Goal: Obtain resource: Obtain resource

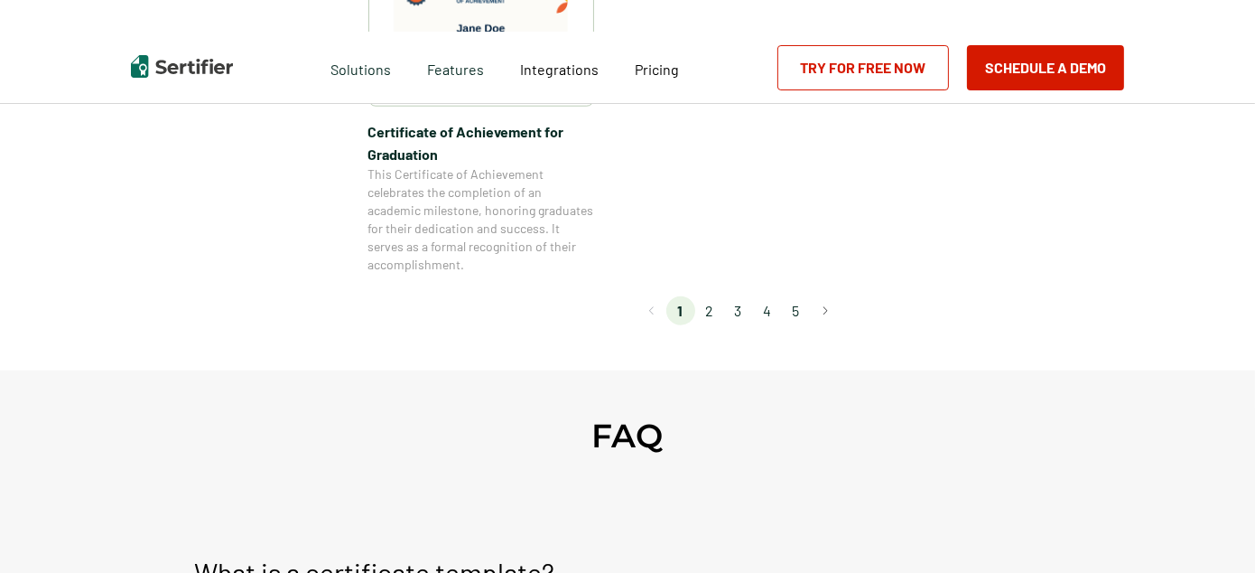
scroll to position [1763, 0]
click at [718, 315] on li "2" at bounding box center [709, 308] width 29 height 29
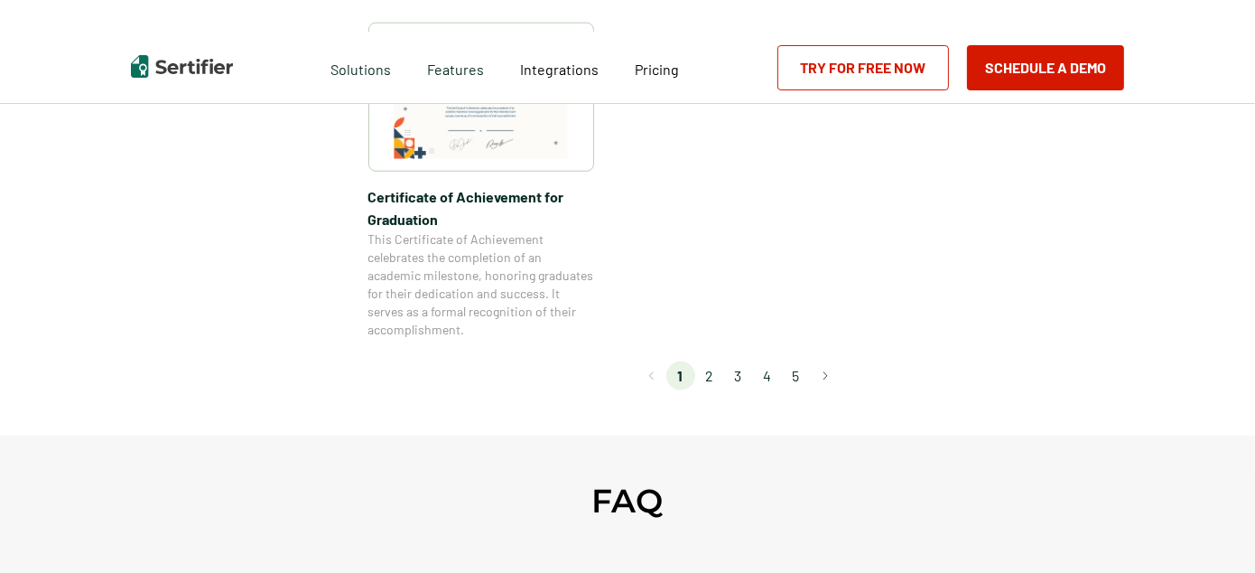
scroll to position [1760, 0]
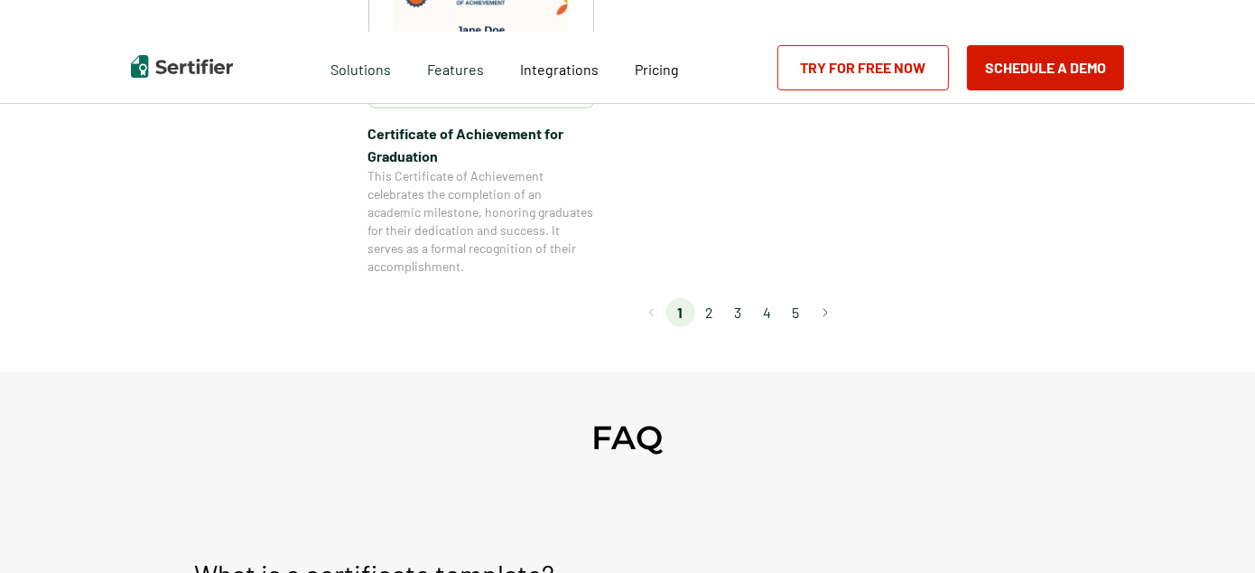
click at [706, 313] on li "2" at bounding box center [709, 312] width 29 height 29
click at [715, 313] on li "2" at bounding box center [709, 312] width 29 height 29
click at [713, 309] on li "2" at bounding box center [709, 312] width 29 height 29
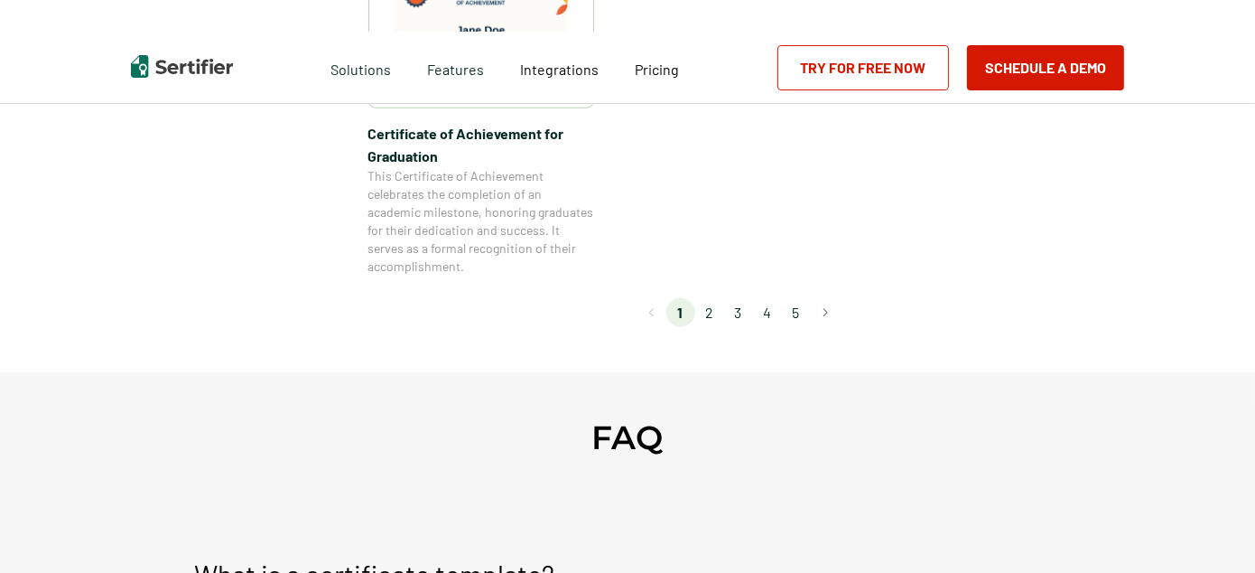
click at [717, 315] on li "2" at bounding box center [709, 312] width 29 height 29
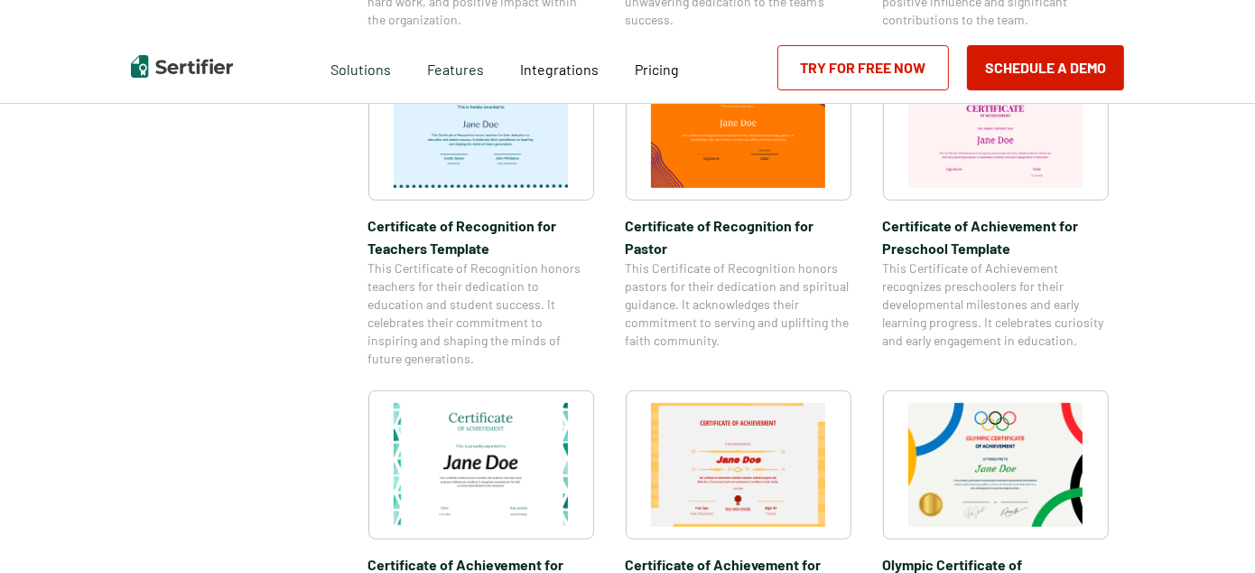
scroll to position [979, 0]
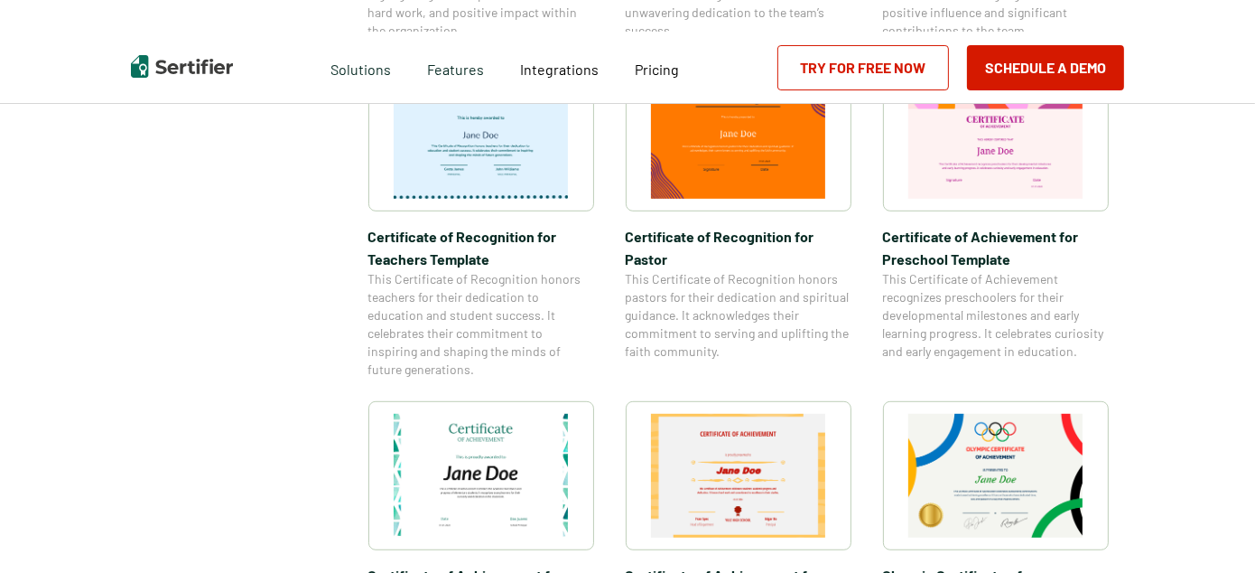
click at [717, 315] on span "This Certificate of Recognition honors pastors for their dedication and spiritu…" at bounding box center [739, 315] width 226 height 90
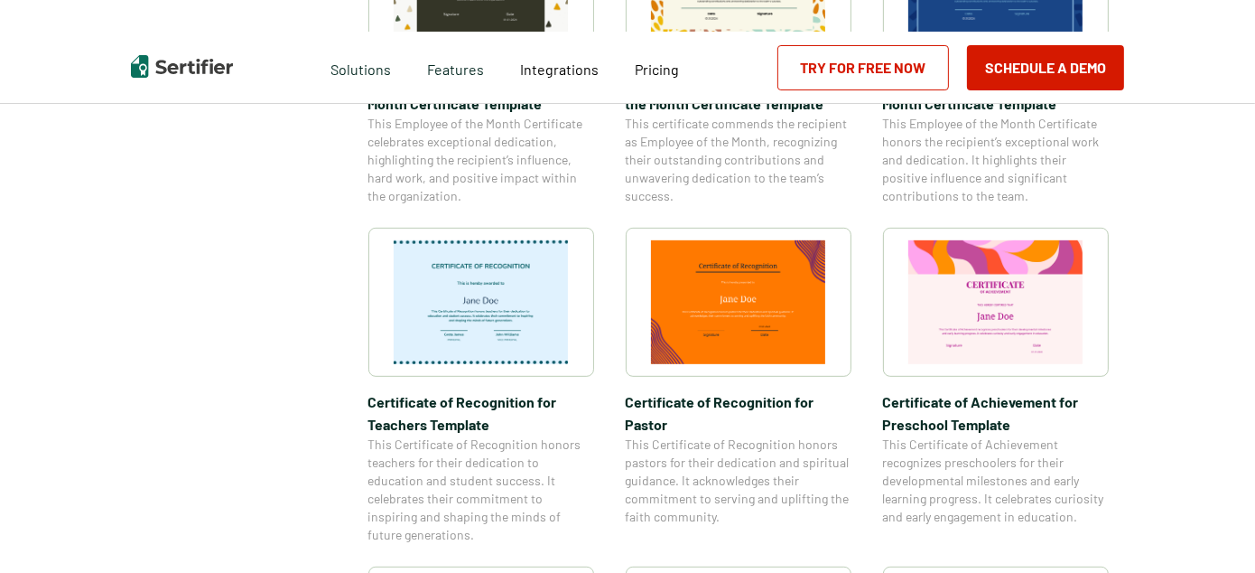
scroll to position [813, 0]
click at [460, 333] on img at bounding box center [481, 303] width 175 height 124
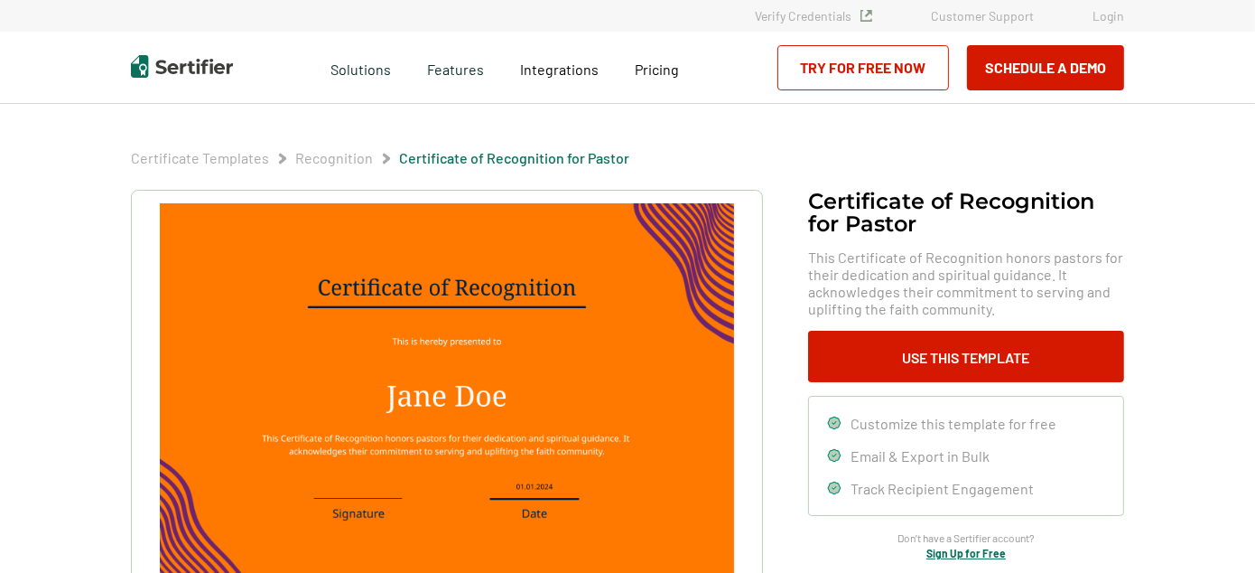
click at [717, 315] on img at bounding box center [447, 406] width 574 height 406
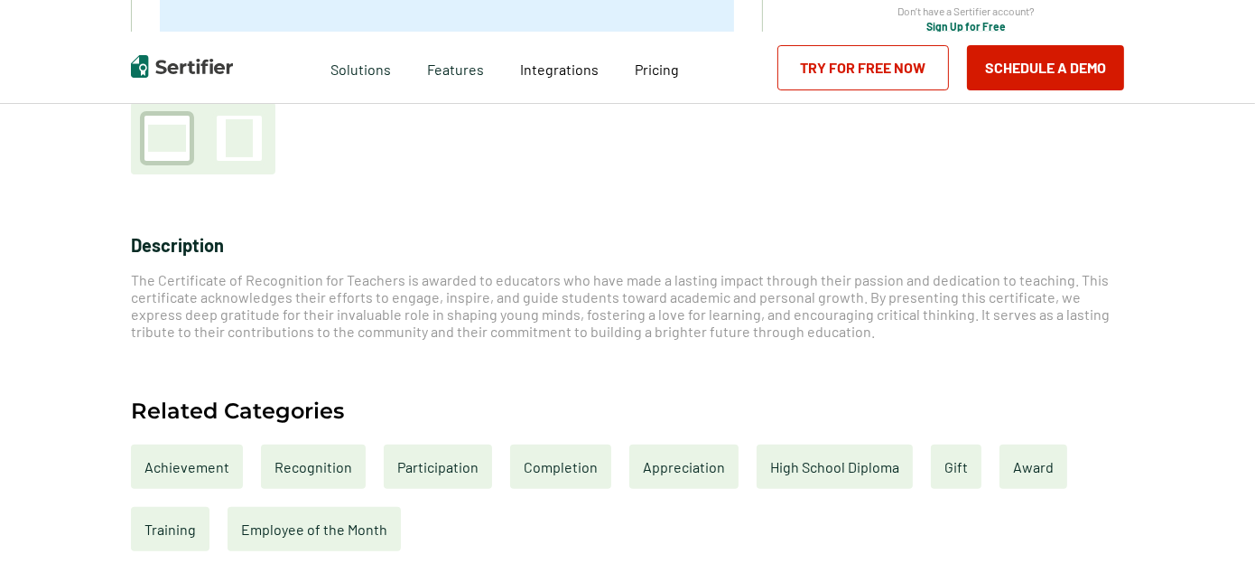
scroll to position [543, 0]
click at [536, 462] on div "Completion" at bounding box center [560, 467] width 101 height 44
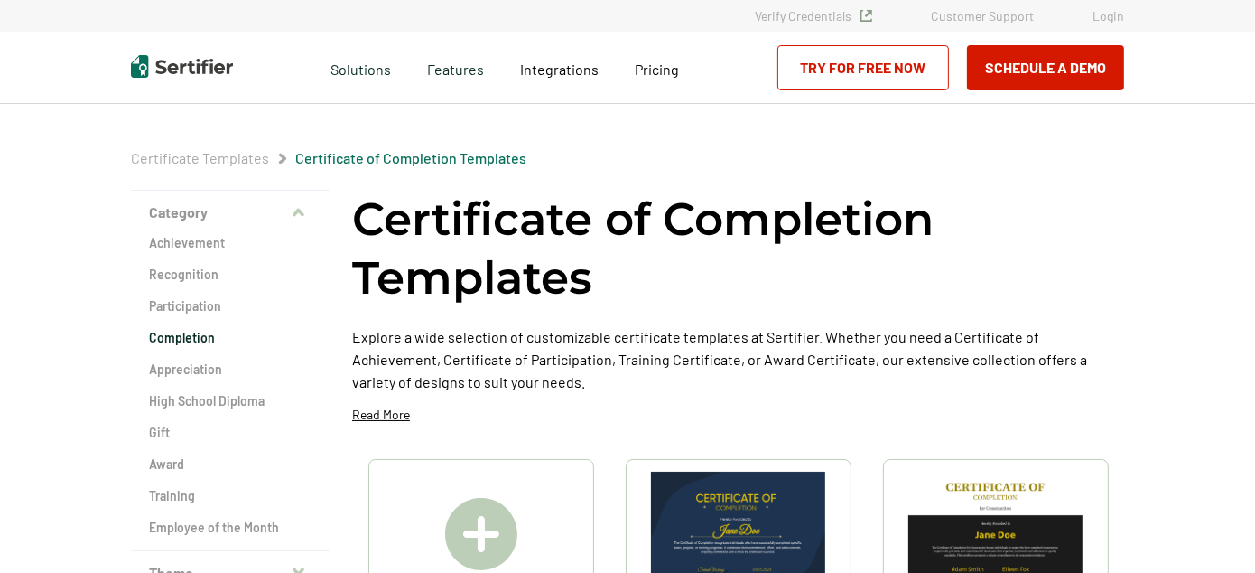
click at [537, 460] on div at bounding box center [482, 533] width 226 height 149
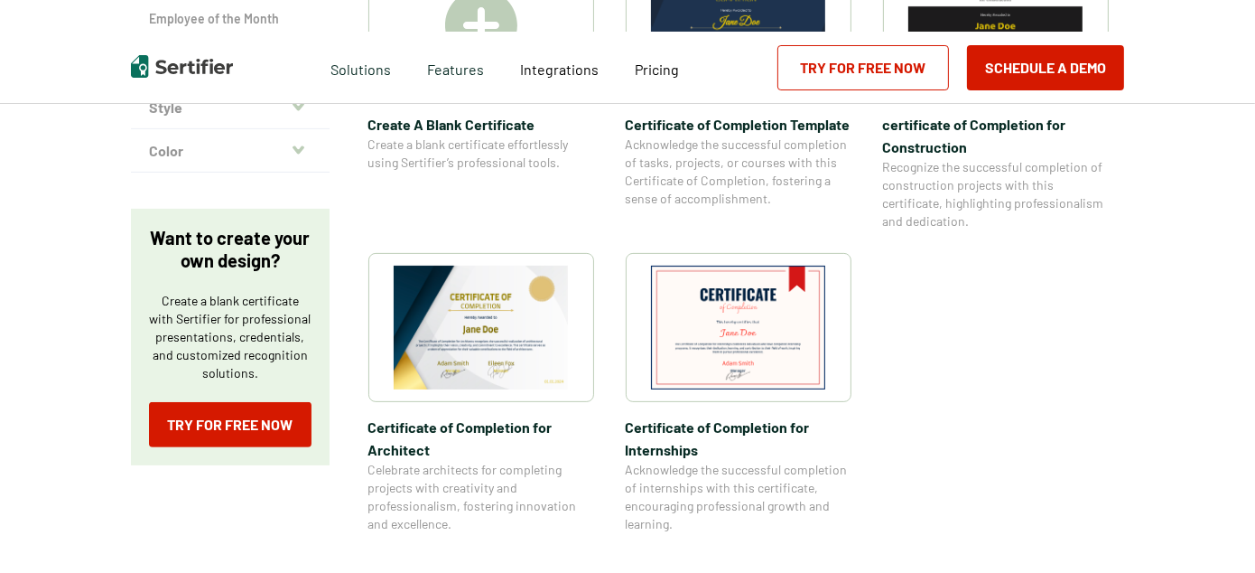
scroll to position [501, 0]
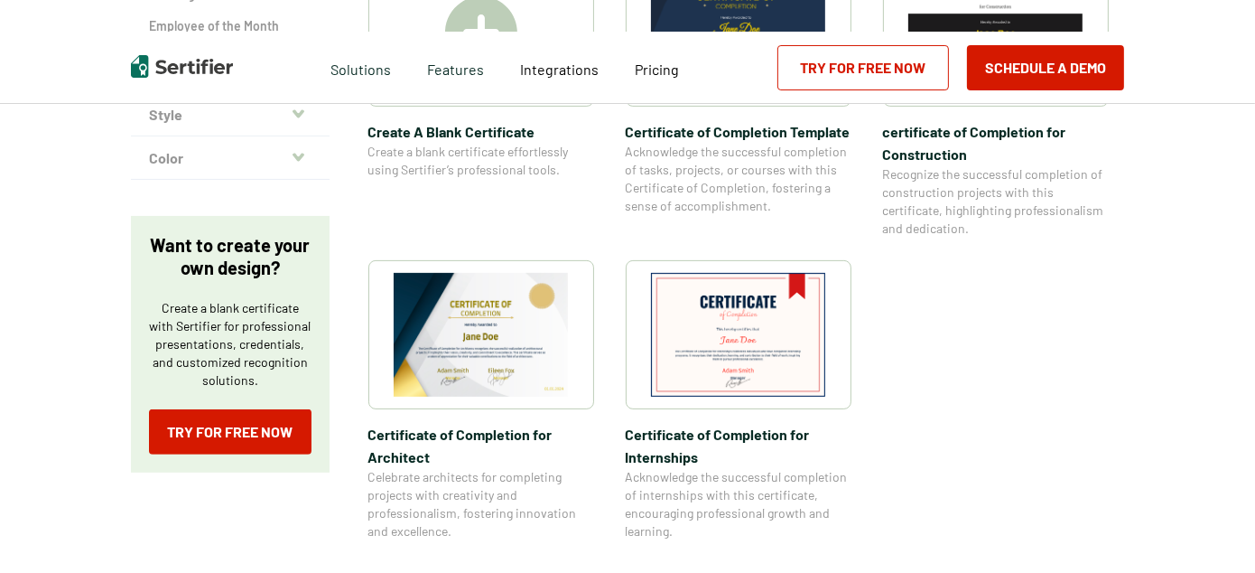
click at [761, 325] on img at bounding box center [738, 335] width 175 height 124
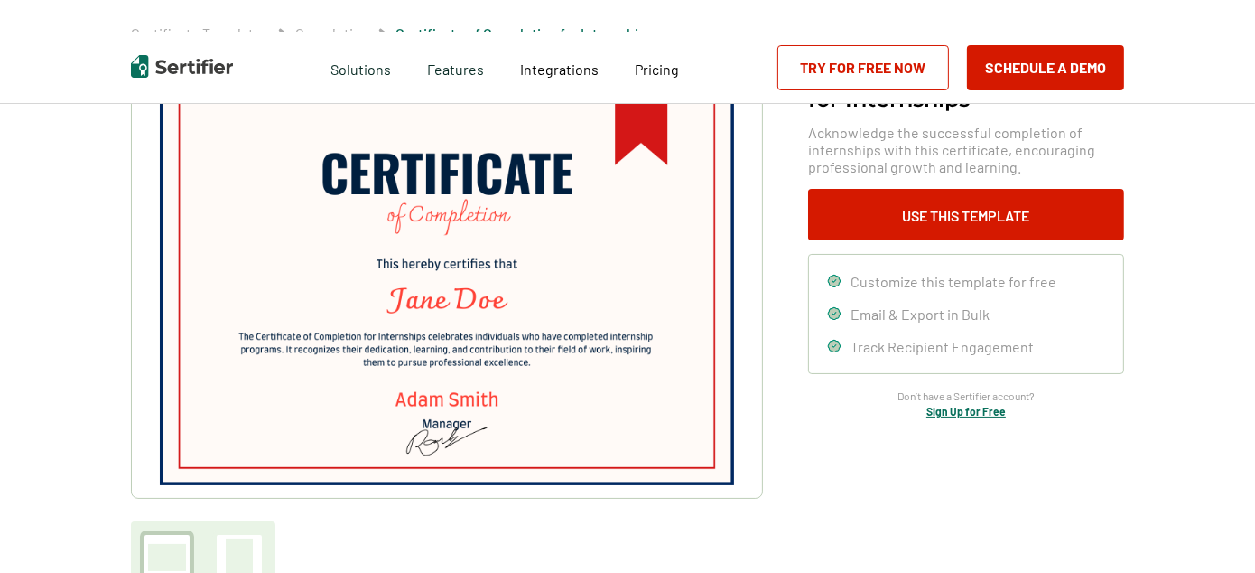
scroll to position [126, 0]
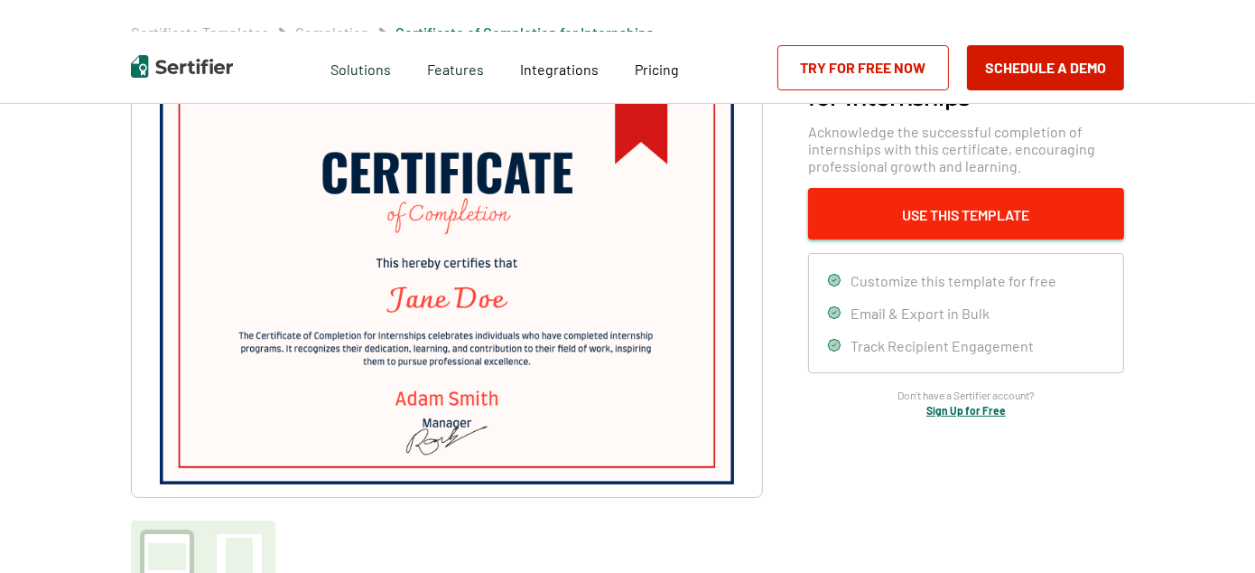
click at [929, 218] on button "Use This Template" at bounding box center [966, 213] width 316 height 51
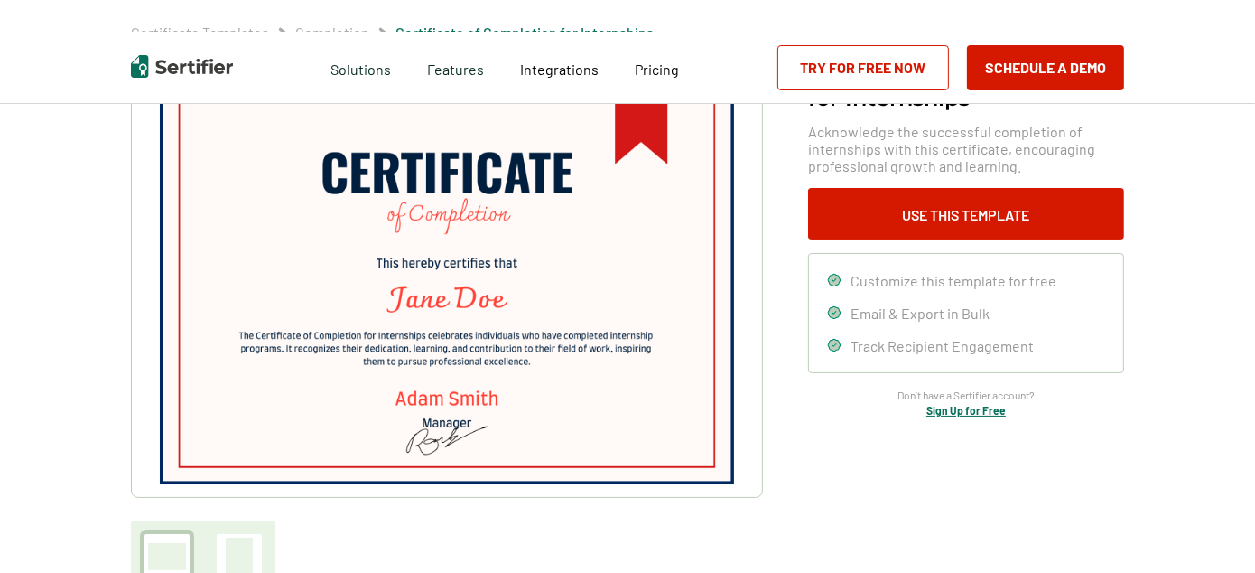
click at [501, 238] on img at bounding box center [447, 281] width 574 height 406
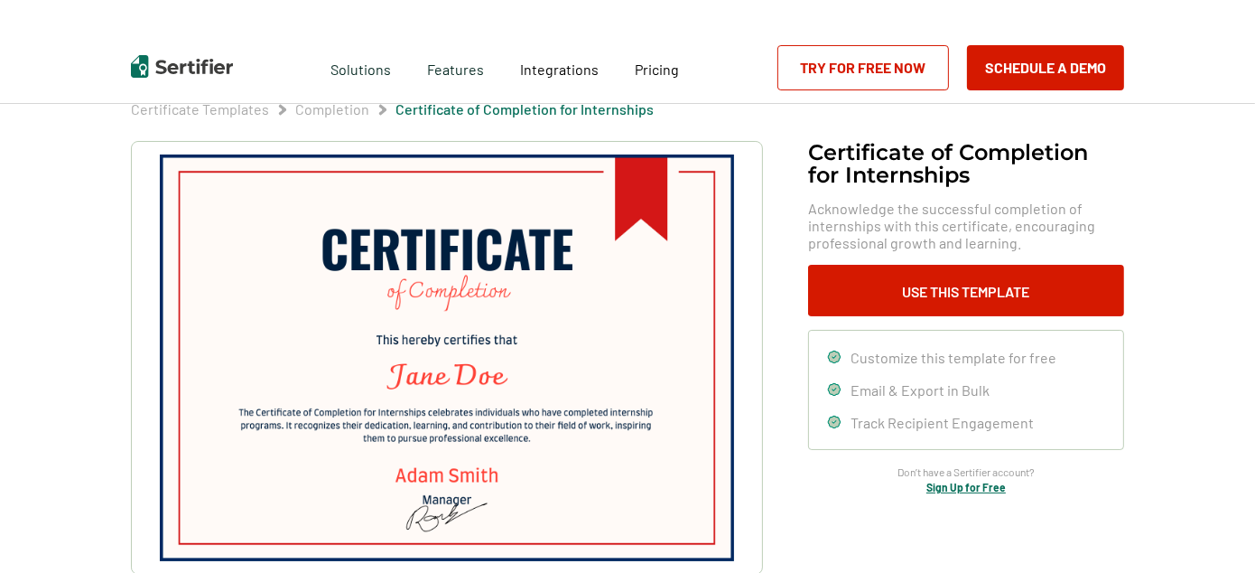
scroll to position [45, 0]
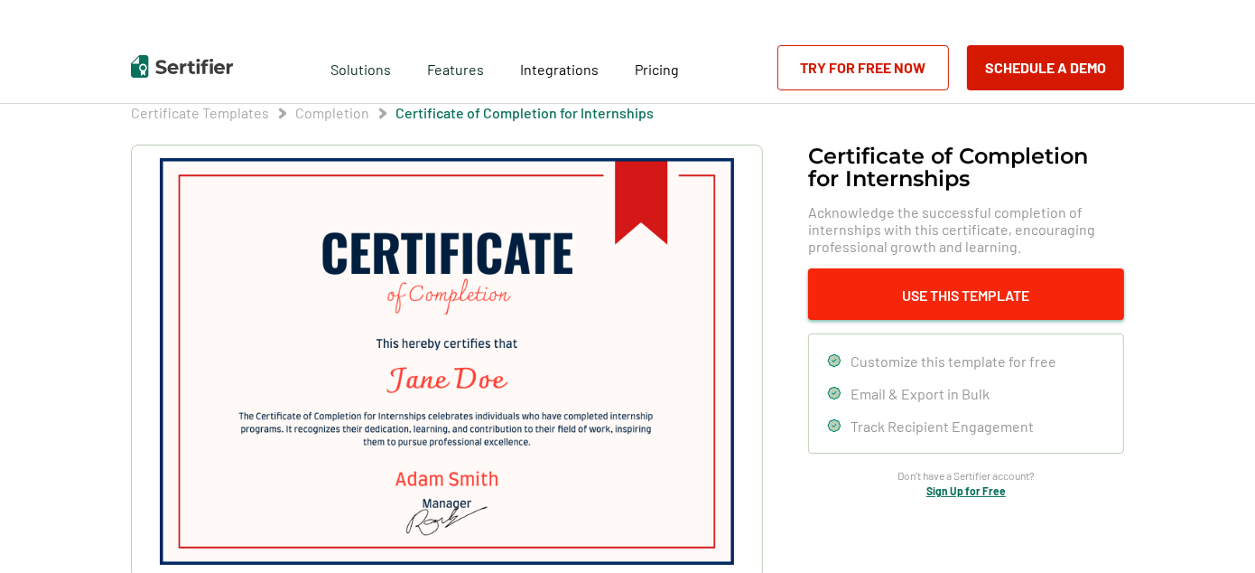
click at [884, 307] on button "Use This Template" at bounding box center [966, 293] width 316 height 51
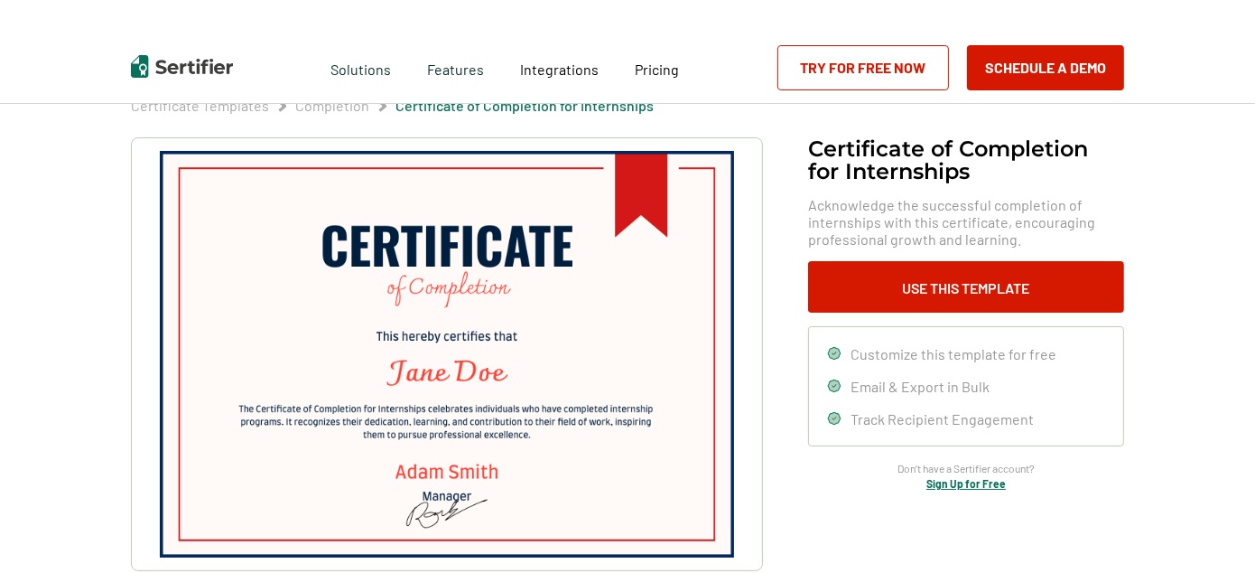
scroll to position [57, 0]
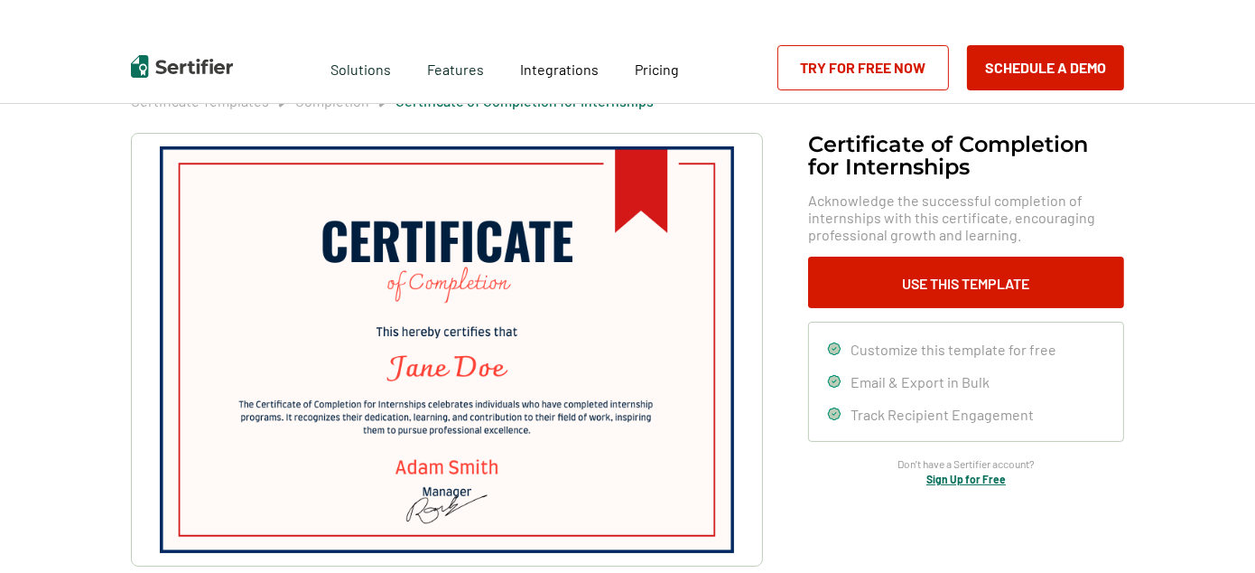
click at [884, 66] on link "Try for Free Now" at bounding box center [864, 67] width 172 height 45
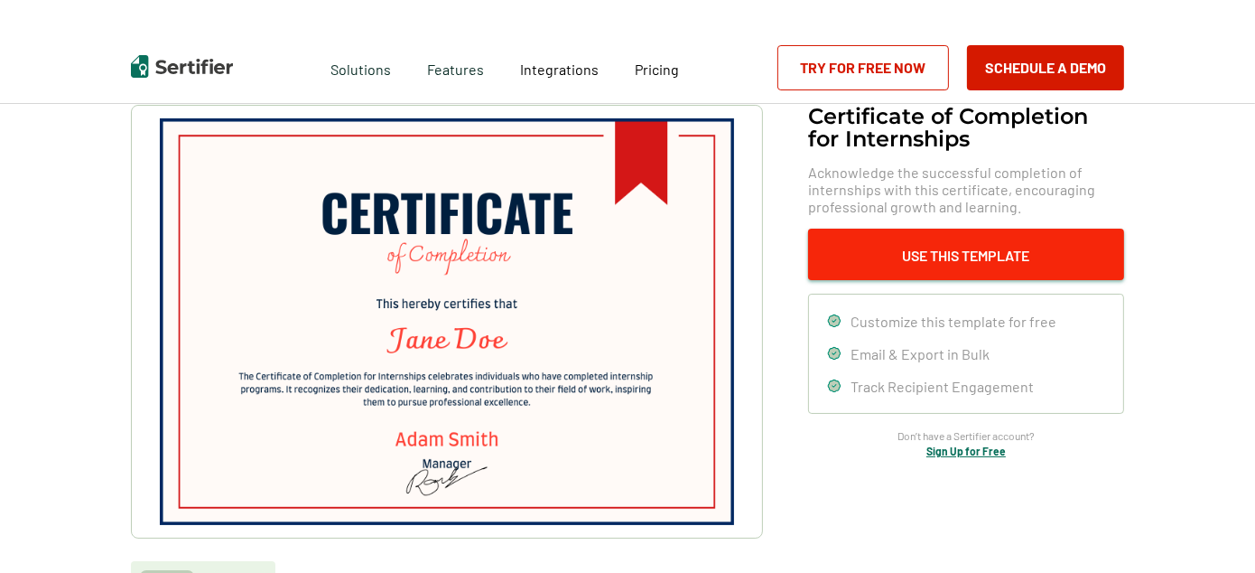
click at [929, 266] on button "Use This Template" at bounding box center [966, 254] width 316 height 51
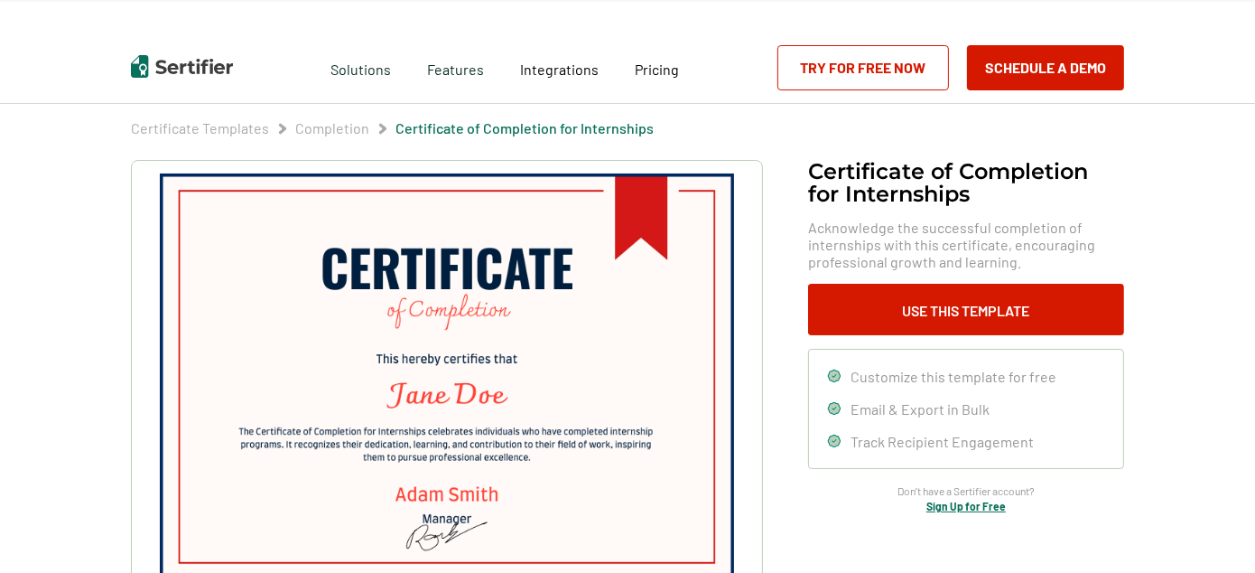
scroll to position [27, 0]
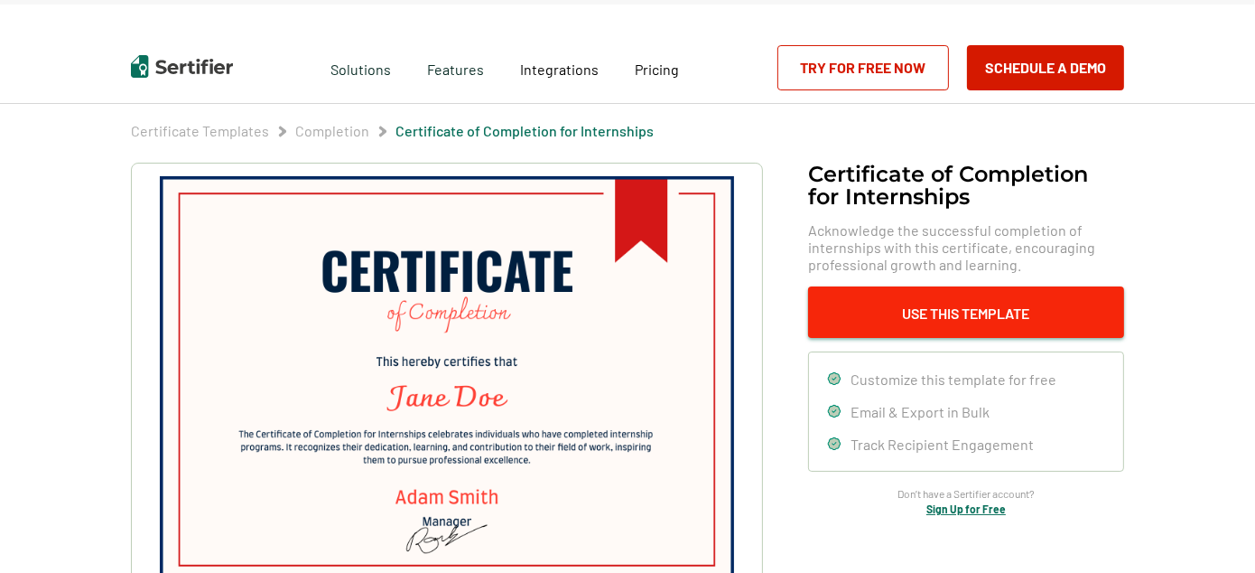
click at [911, 308] on button "Use This Template" at bounding box center [966, 311] width 316 height 51
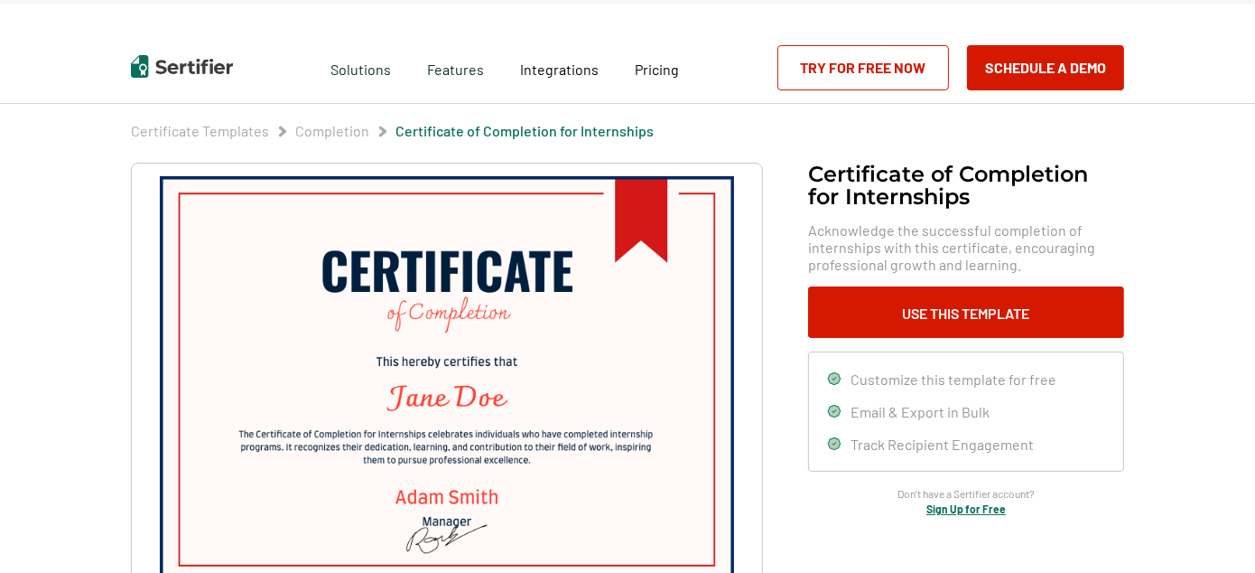
click at [733, 273] on img at bounding box center [447, 379] width 574 height 406
